Goal: Task Accomplishment & Management: Manage account settings

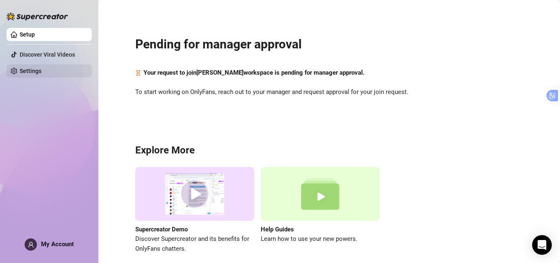
click at [23, 74] on link "Settings" at bounding box center [31, 71] width 22 height 7
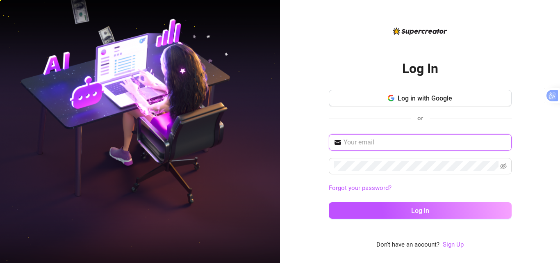
type input "[EMAIL_ADDRESS][DOMAIN_NAME]"
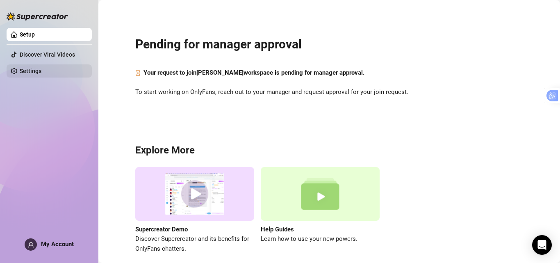
click at [41, 73] on link "Settings" at bounding box center [31, 71] width 22 height 7
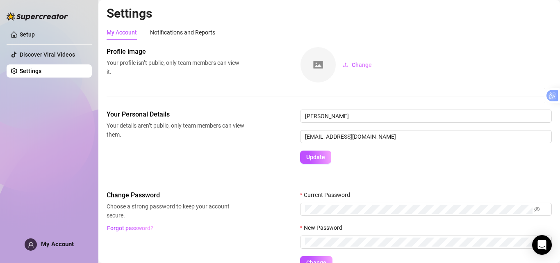
click at [105, 243] on main "Settings My Account Notifications and Reports Profile image Your profile isn’t …" at bounding box center [329, 151] width 462 height 303
click at [69, 243] on span "My Account" at bounding box center [57, 243] width 33 height 7
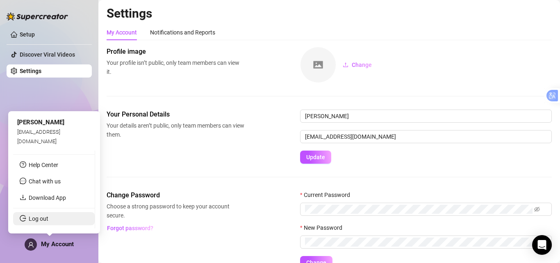
click at [38, 218] on link "Log out" at bounding box center [39, 218] width 20 height 7
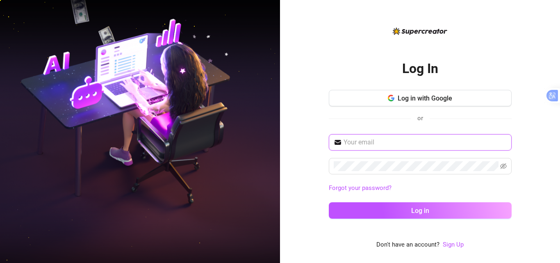
type input "[EMAIL_ADDRESS][DOMAIN_NAME]"
click at [375, 143] on input "[EMAIL_ADDRESS][DOMAIN_NAME]" at bounding box center [425, 142] width 163 height 10
click at [426, 155] on div "[EMAIL_ADDRESS][DOMAIN_NAME] Forgot your password? Log in" at bounding box center [420, 180] width 183 height 92
click at [415, 141] on input "[EMAIL_ADDRESS][DOMAIN_NAME]" at bounding box center [425, 142] width 163 height 10
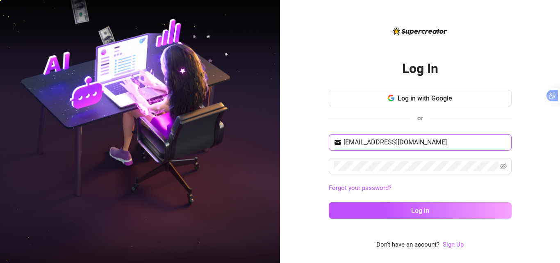
click at [415, 141] on input "[EMAIL_ADDRESS][DOMAIN_NAME]" at bounding box center [425, 142] width 163 height 10
click at [424, 142] on input "[EMAIL_ADDRESS][DOMAIN_NAME]" at bounding box center [425, 142] width 163 height 10
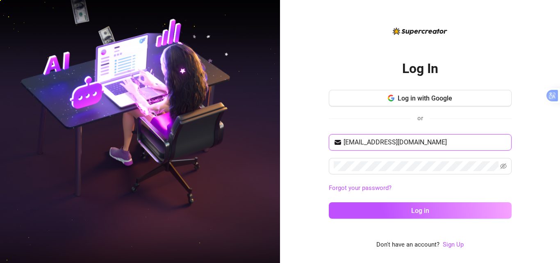
click at [424, 142] on input "[EMAIL_ADDRESS][DOMAIN_NAME]" at bounding box center [425, 142] width 163 height 10
click at [508, 166] on span at bounding box center [420, 166] width 183 height 16
click at [503, 166] on icon "eye-invisible" at bounding box center [503, 166] width 7 height 6
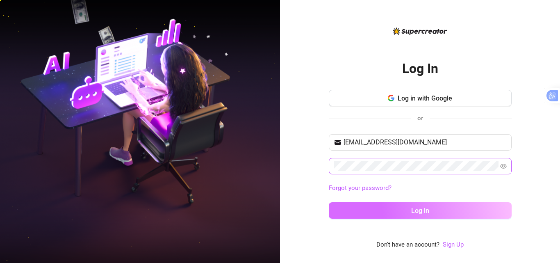
click at [428, 215] on button "Log in" at bounding box center [420, 210] width 183 height 16
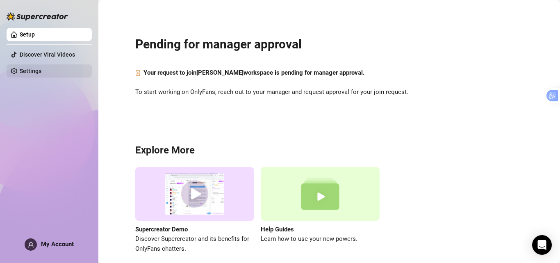
click at [41, 74] on link "Settings" at bounding box center [31, 71] width 22 height 7
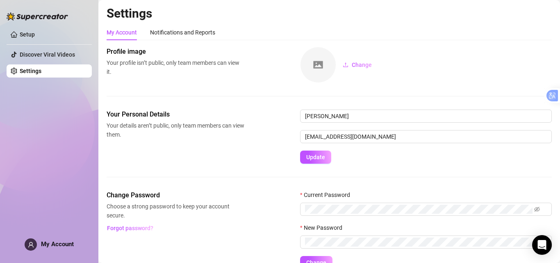
click at [71, 256] on aside "Setup Discover Viral Videos Settings My Account" at bounding box center [49, 131] width 98 height 263
click at [63, 242] on span "My Account" at bounding box center [57, 243] width 33 height 7
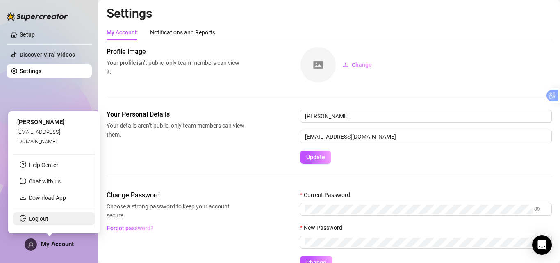
click at [48, 219] on link "Log out" at bounding box center [39, 218] width 20 height 7
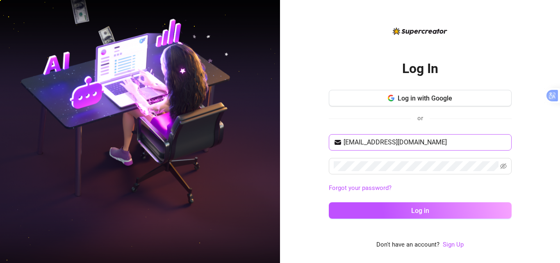
click at [406, 137] on span "[EMAIL_ADDRESS][DOMAIN_NAME]" at bounding box center [420, 142] width 183 height 16
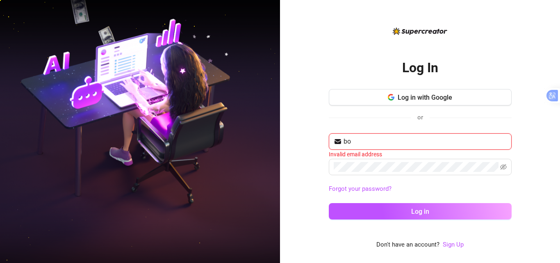
type input "b"
type input "a"
type input "[EMAIL_ADDRESS][DOMAIN_NAME]"
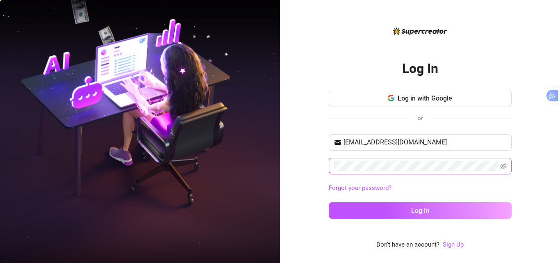
click at [503, 162] on span at bounding box center [503, 166] width 7 height 10
